Goal: Task Accomplishment & Management: Complete application form

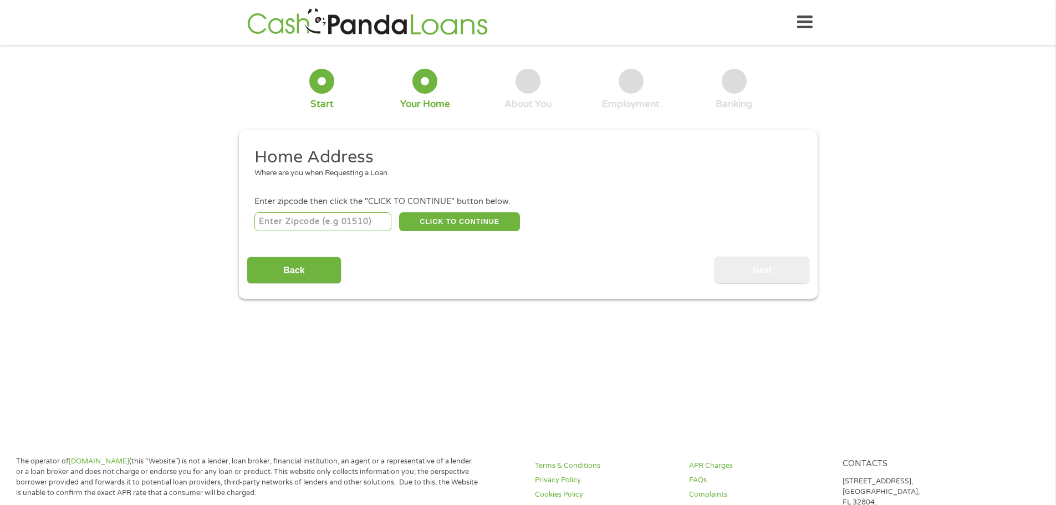
click at [316, 214] on input "number" at bounding box center [322, 221] width 137 height 19
type input "78252"
click at [491, 220] on button "CLICK TO CONTINUE" at bounding box center [459, 221] width 121 height 19
type input "78252"
type input "San Antonio"
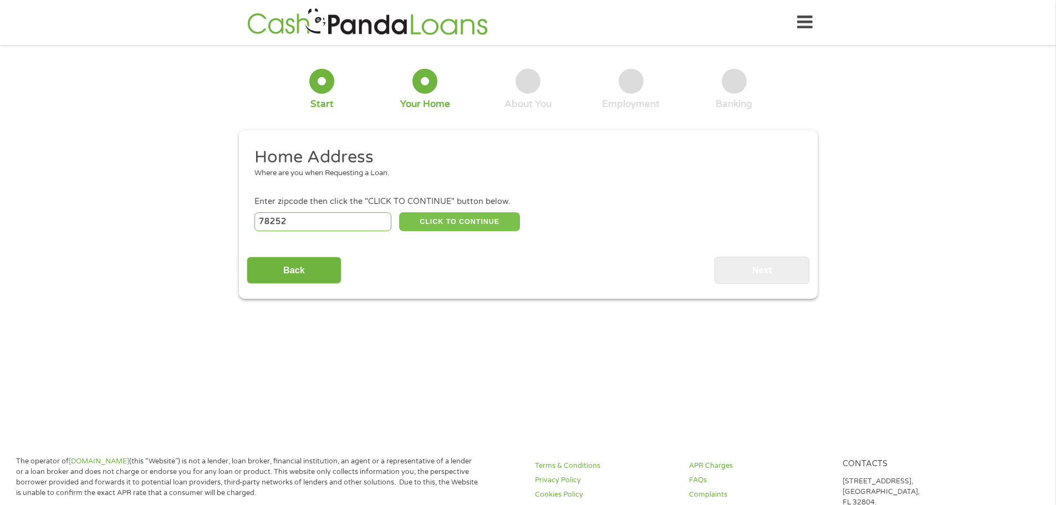
select select "[US_STATE]"
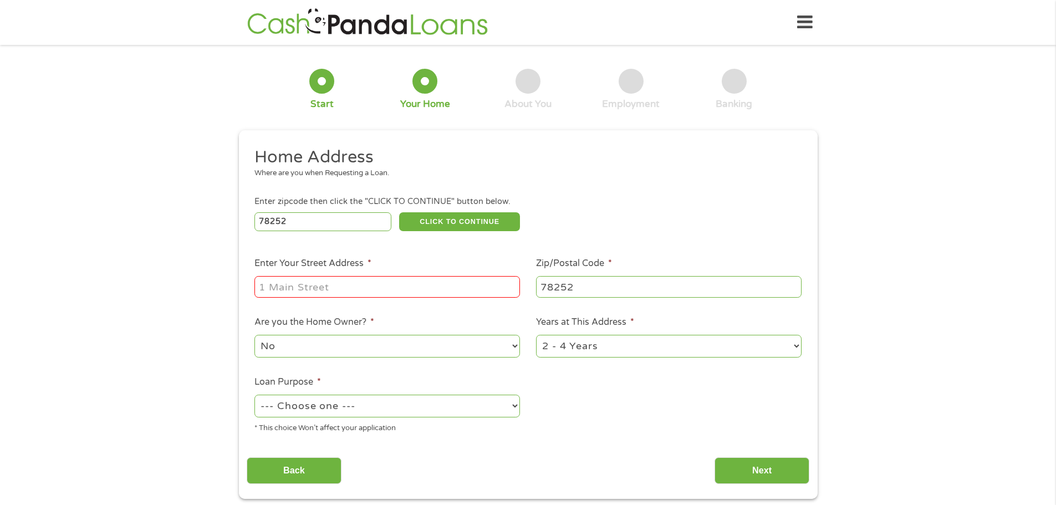
click at [365, 285] on input "Enter Your Street Address *" at bounding box center [386, 286] width 265 height 21
type input "7321 LAZY CYN"
click at [313, 400] on select "--- Choose one --- Pay Bills Debt Consolidation Home Improvement Major Purchase…" at bounding box center [386, 406] width 265 height 23
click at [254, 395] on select "--- Choose one --- Pay Bills Debt Consolidation Home Improvement Major Purchase…" at bounding box center [386, 406] width 265 height 23
click at [300, 407] on select "--- Choose one --- Pay Bills Debt Consolidation Home Improvement Major Purchase…" at bounding box center [386, 406] width 265 height 23
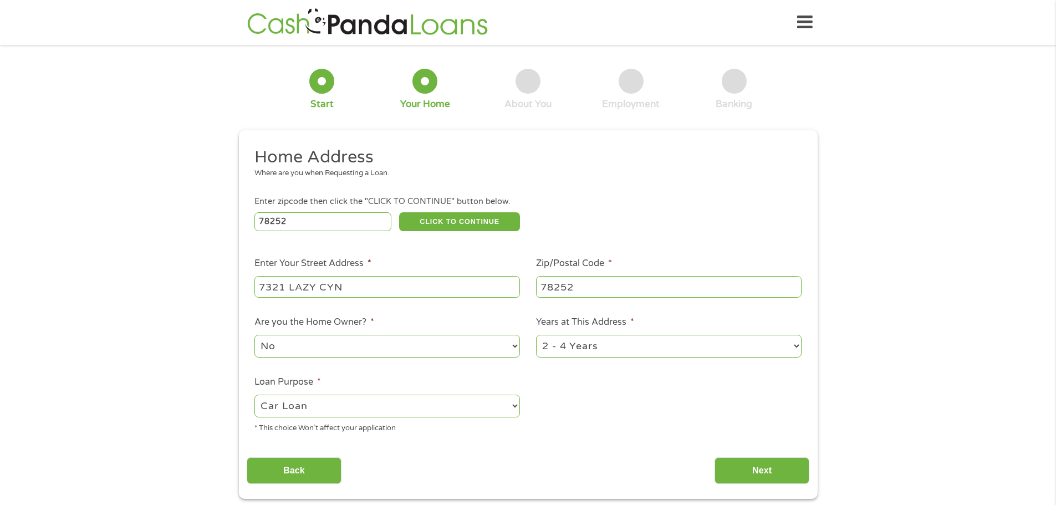
select select "paybills"
click at [254, 395] on select "--- Choose one --- Pay Bills Debt Consolidation Home Improvement Major Purchase…" at bounding box center [386, 406] width 265 height 23
click at [760, 465] on input "Next" at bounding box center [761, 470] width 95 height 27
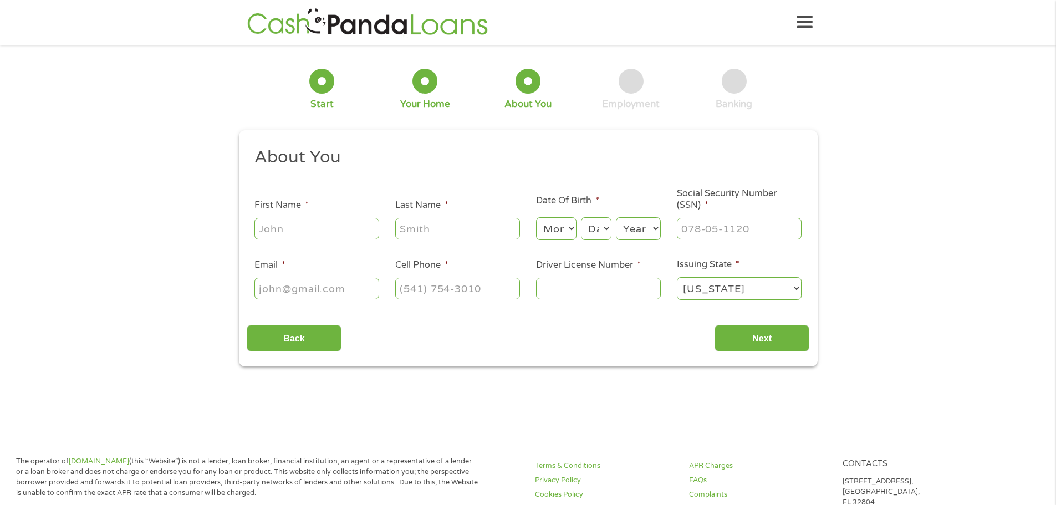
scroll to position [4, 4]
click at [292, 223] on input "First Name *" at bounding box center [316, 228] width 125 height 21
type input "[PERSON_NAME]"
click at [559, 217] on div "Month Month 1 2 3 4 5 6 7 8 9 10 11 12" at bounding box center [556, 229] width 40 height 27
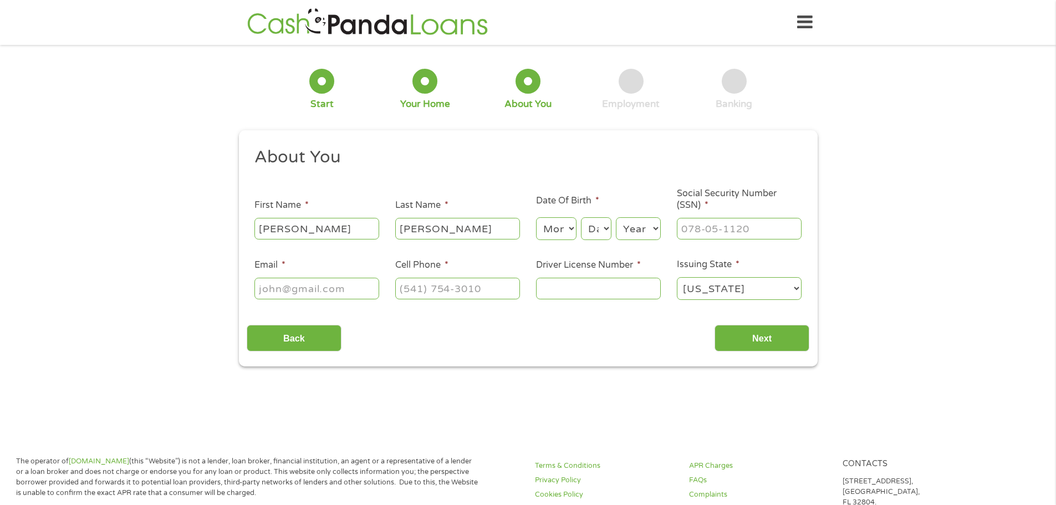
click at [559, 230] on select "Month 1 2 3 4 5 6 7 8 9 10 11 12" at bounding box center [556, 228] width 40 height 23
select select "2"
click at [536, 217] on select "Month 1 2 3 4 5 6 7 8 9 10 11 12" at bounding box center [556, 228] width 40 height 23
click at [595, 232] on select "Day 1 2 3 4 5 6 7 8 9 10 11 12 13 14 15 16 17 18 19 20 21 22 23 24 25 26 27 28 …" at bounding box center [596, 228] width 30 height 23
select select "4"
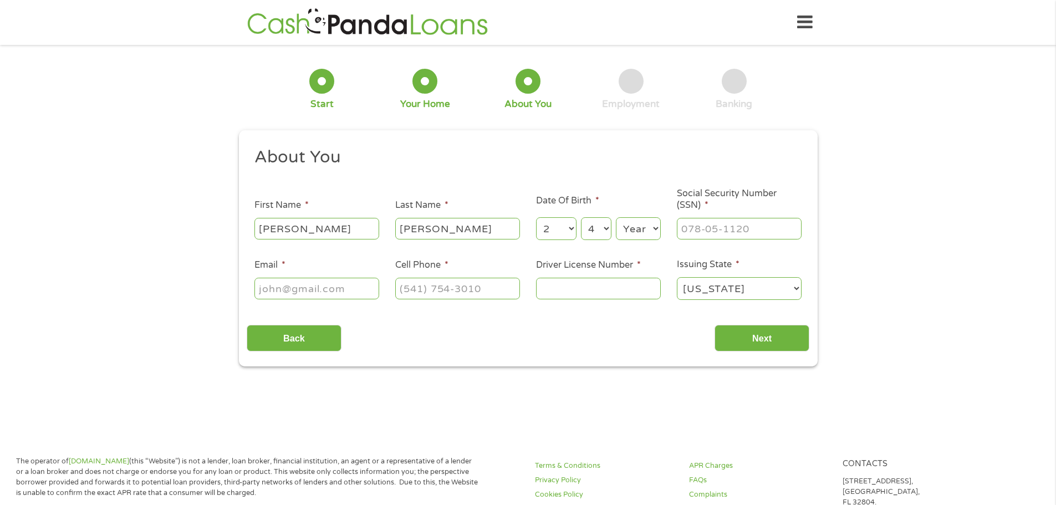
click at [581, 217] on select "Day 1 2 3 4 5 6 7 8 9 10 11 12 13 14 15 16 17 18 19 20 21 22 23 24 25 26 27 28 …" at bounding box center [596, 228] width 30 height 23
click at [636, 227] on select "Year [DATE] 2006 2005 2004 2003 2002 2001 2000 1999 1998 1997 1996 1995 1994 19…" at bounding box center [638, 228] width 45 height 23
select select "1971"
click at [616, 217] on select "Year [DATE] 2006 2005 2004 2003 2002 2001 2000 1999 1998 1997 1996 1995 1994 19…" at bounding box center [638, 228] width 45 height 23
click at [709, 227] on input "___-__-____" at bounding box center [739, 228] width 125 height 21
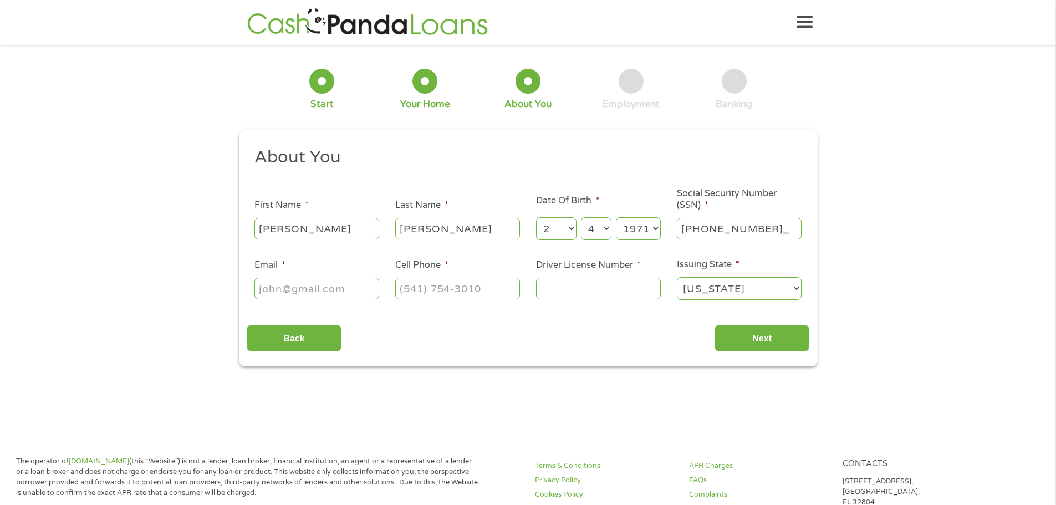
type input "457-83-5268"
type input "[EMAIL_ADDRESS][DOMAIN_NAME]"
type input "[PHONE_NUMBER]"
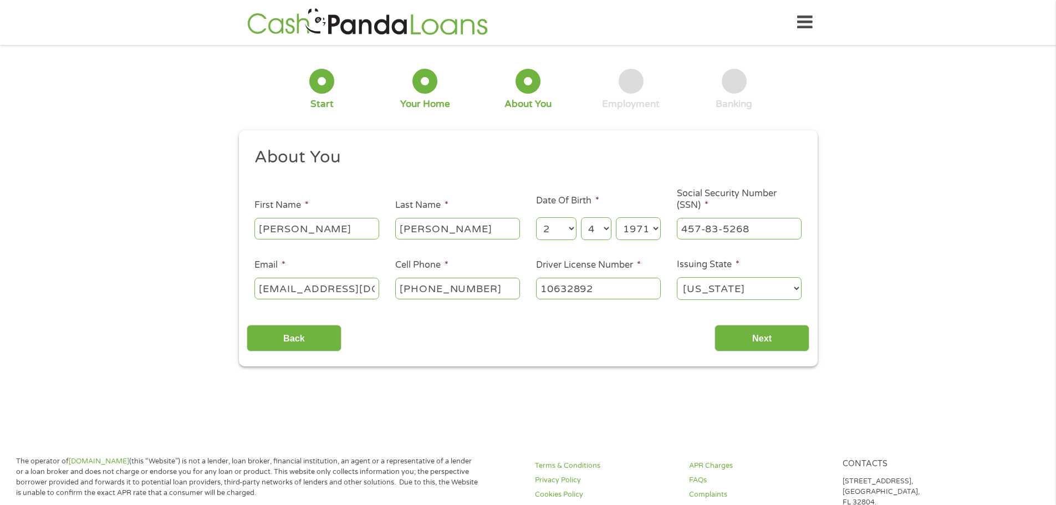
type input "10632892"
click at [764, 350] on input "Next" at bounding box center [761, 338] width 95 height 27
click at [765, 337] on input "Next" at bounding box center [761, 338] width 95 height 27
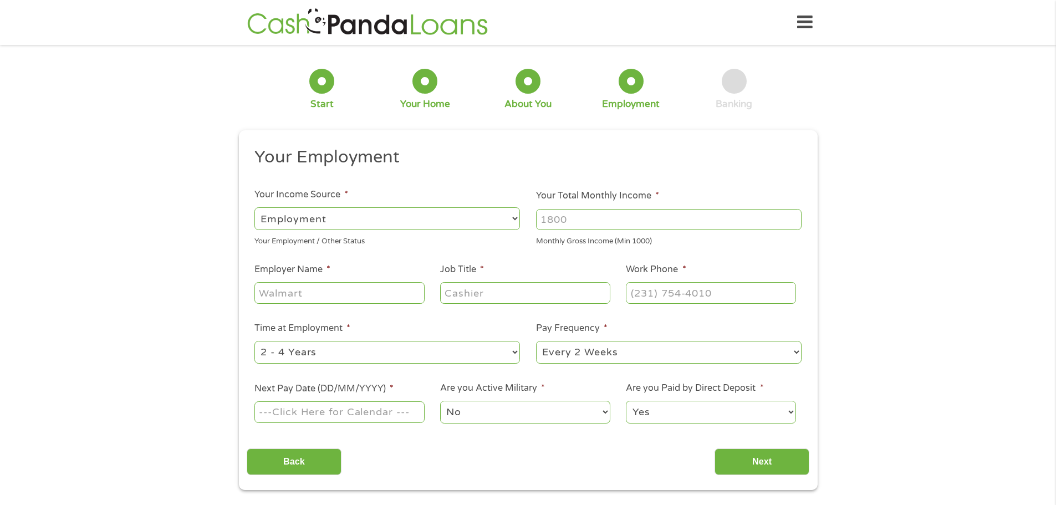
scroll to position [4, 4]
click at [566, 219] on input "Your Total Monthly Income *" at bounding box center [668, 219] width 265 height 21
type input "3000"
click at [291, 290] on input "Employer Name *" at bounding box center [339, 292] width 170 height 21
type input "PROJECT QUEST"
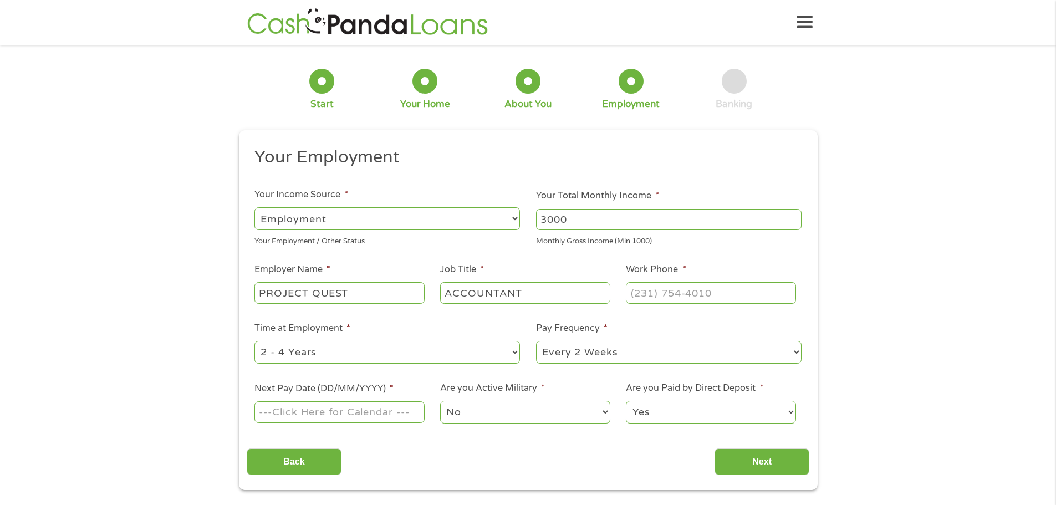
type input "ACCOUNTANT"
type input "[PHONE_NUMBER]"
click at [563, 346] on select "--- Choose one --- Every 2 Weeks Every Week Monthly Semi-Monthly" at bounding box center [668, 352] width 265 height 23
select select "semimonthly"
click at [536, 341] on select "--- Choose one --- Every 2 Weeks Every Week Monthly Semi-Monthly" at bounding box center [668, 352] width 265 height 23
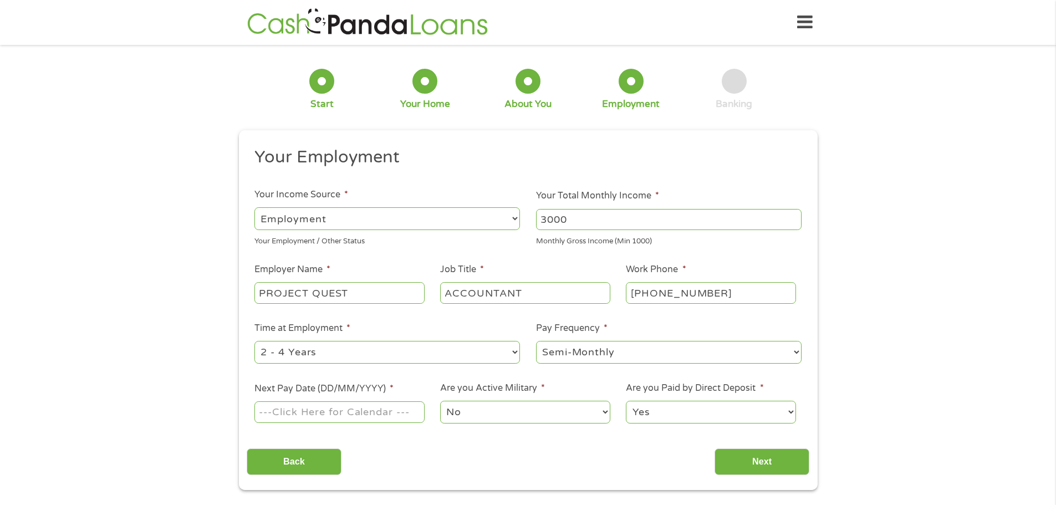
click at [340, 405] on input "Next Pay Date (DD/MM/YYYY) *" at bounding box center [339, 411] width 170 height 21
type input "[DATE]"
click at [477, 414] on select "No Yes" at bounding box center [525, 412] width 170 height 23
click at [440, 401] on select "No Yes" at bounding box center [525, 412] width 170 height 23
click at [666, 412] on select "Yes No" at bounding box center [711, 412] width 170 height 23
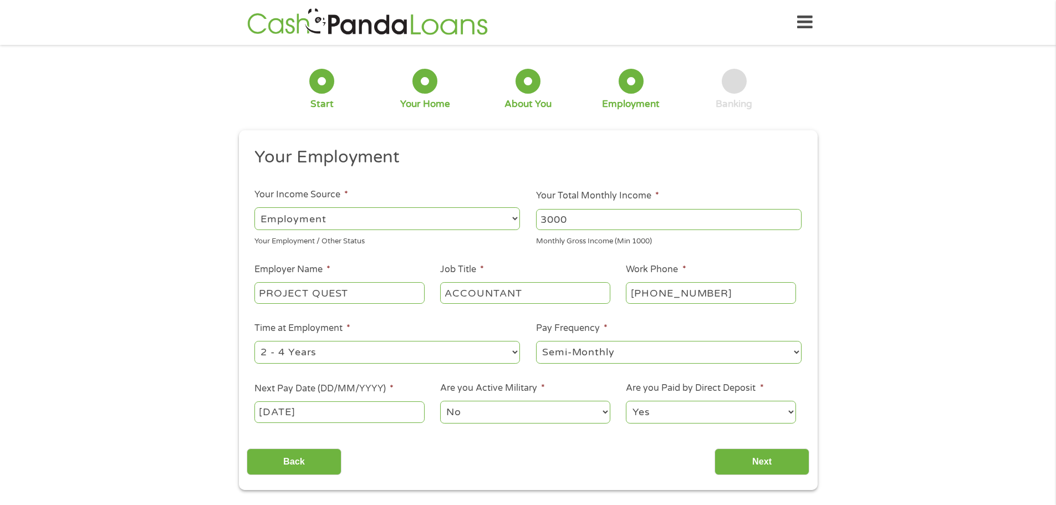
click at [626, 401] on select "Yes No" at bounding box center [711, 412] width 170 height 23
click at [738, 468] on input "Next" at bounding box center [761, 461] width 95 height 27
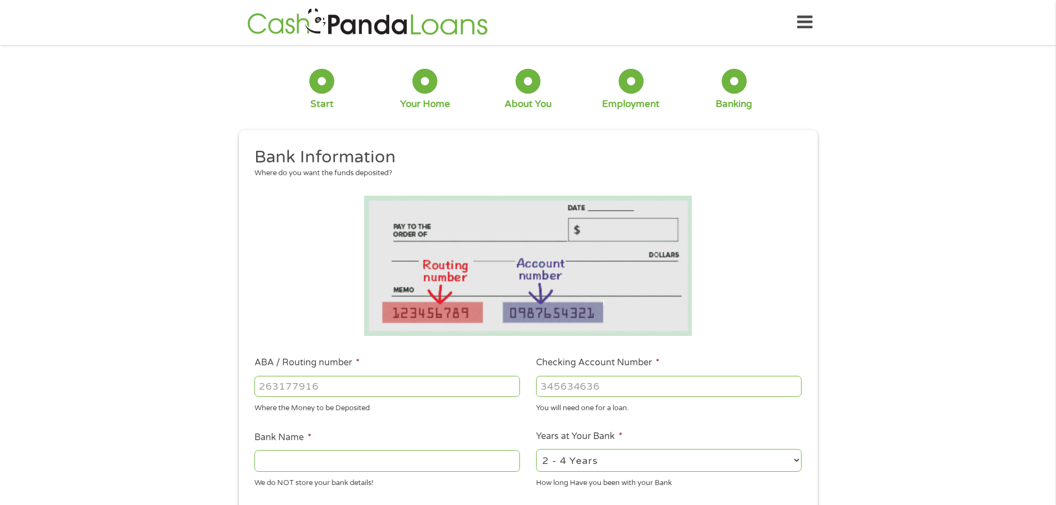
click at [315, 391] on input "ABA / Routing number *" at bounding box center [386, 386] width 265 height 21
type input "073972181"
type input "METABANK"
type input "70005800232644"
click at [549, 461] on select "2 - 4 Years 6 - 12 Months 1 - 2 Years Over 4 Years" at bounding box center [668, 460] width 265 height 23
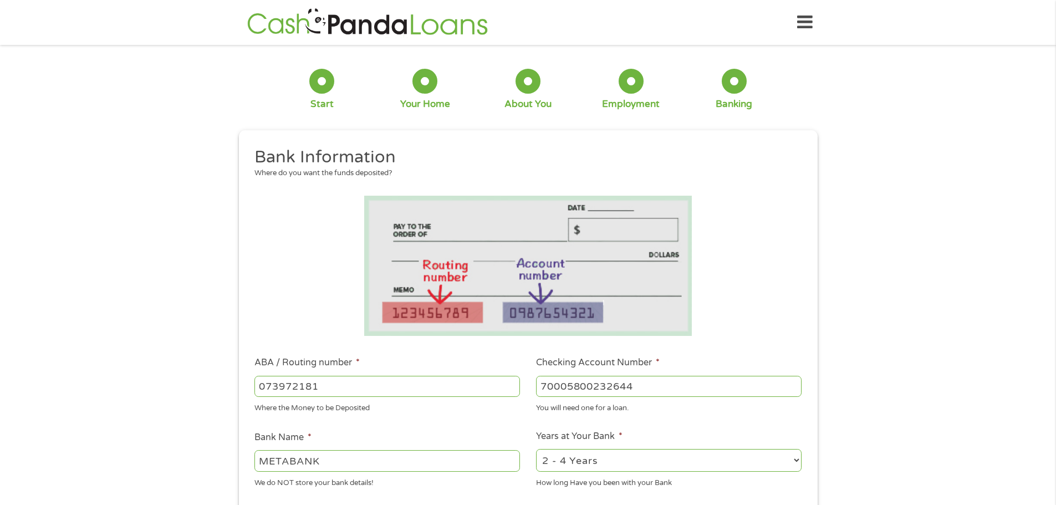
click at [536, 449] on select "2 - 4 Years 6 - 12 Months 1 - 2 Years Over 4 Years" at bounding box center [668, 460] width 265 height 23
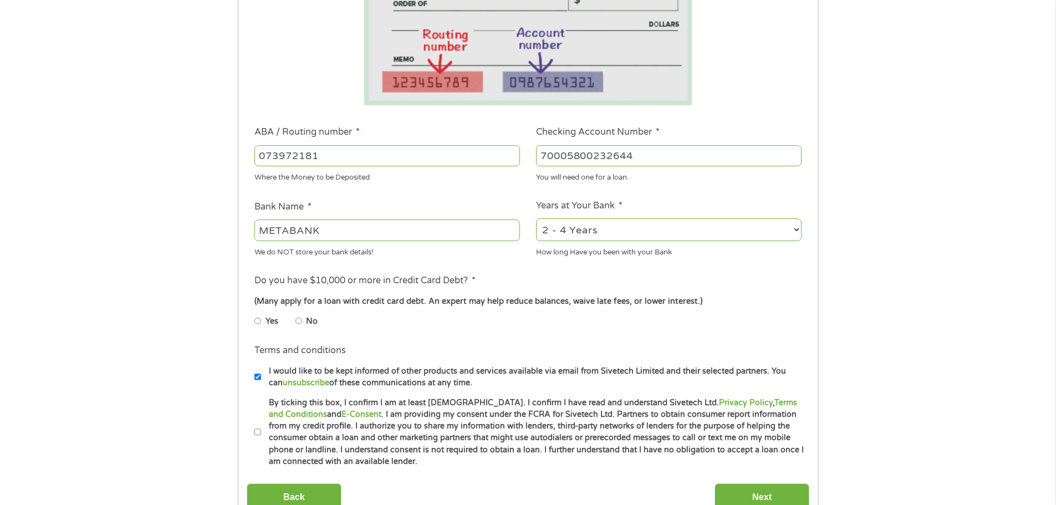
scroll to position [240, 0]
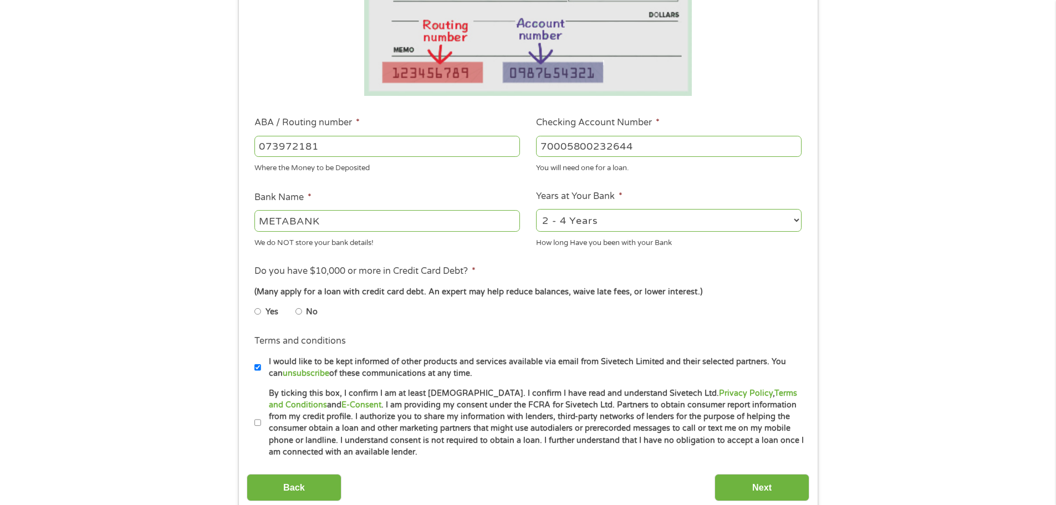
click at [298, 311] on input "No" at bounding box center [298, 312] width 7 height 18
radio input "true"
click at [256, 422] on input "By ticking this box, I confirm I am at least [DEMOGRAPHIC_DATA]. I confirm I ha…" at bounding box center [257, 423] width 7 height 18
checkbox input "true"
click at [751, 485] on input "Next" at bounding box center [761, 487] width 95 height 27
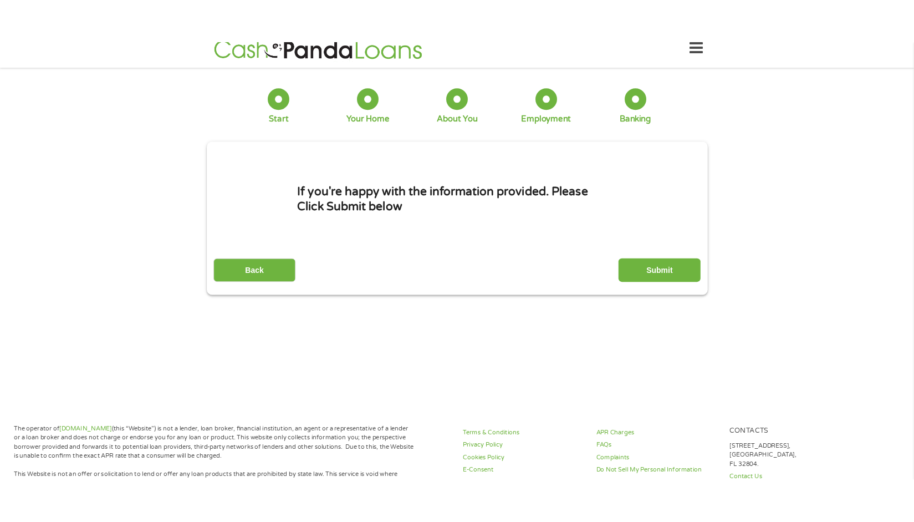
scroll to position [0, 0]
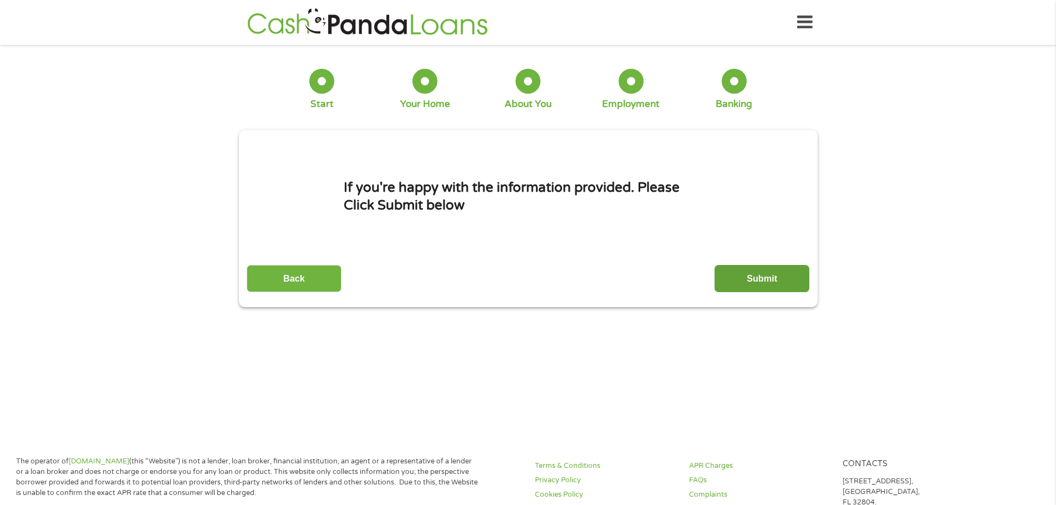
click at [760, 278] on input "Submit" at bounding box center [761, 278] width 95 height 27
